Goal: Entertainment & Leisure: Browse casually

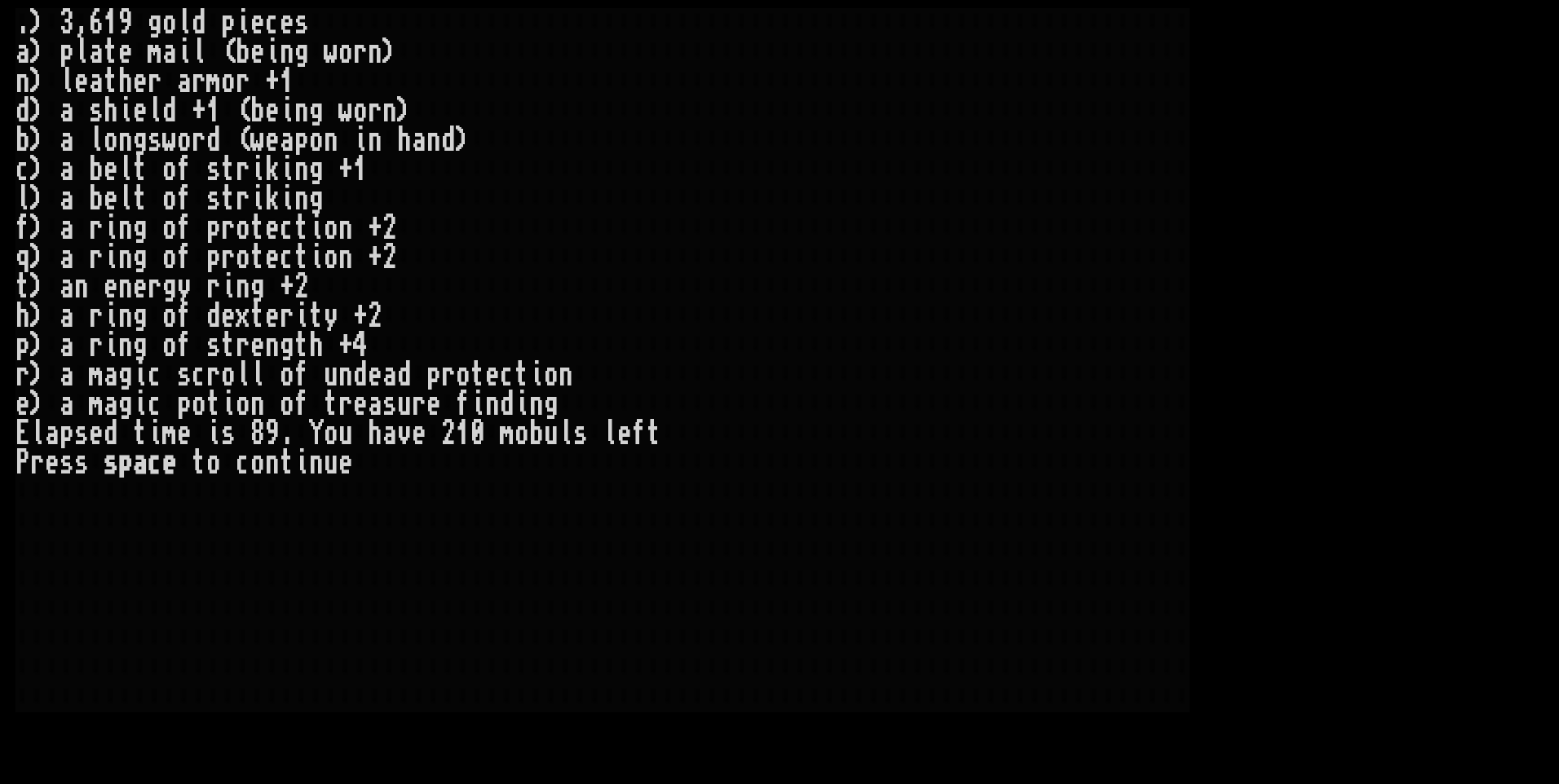
click at [1290, 509] on larn ". ) 3 , 6 1 9 g o l d p i e c e s a ) p l a t e m a i l ( b e i n g w o r n ) n…" at bounding box center [780, 376] width 1527 height 736
